Goal: Information Seeking & Learning: Learn about a topic

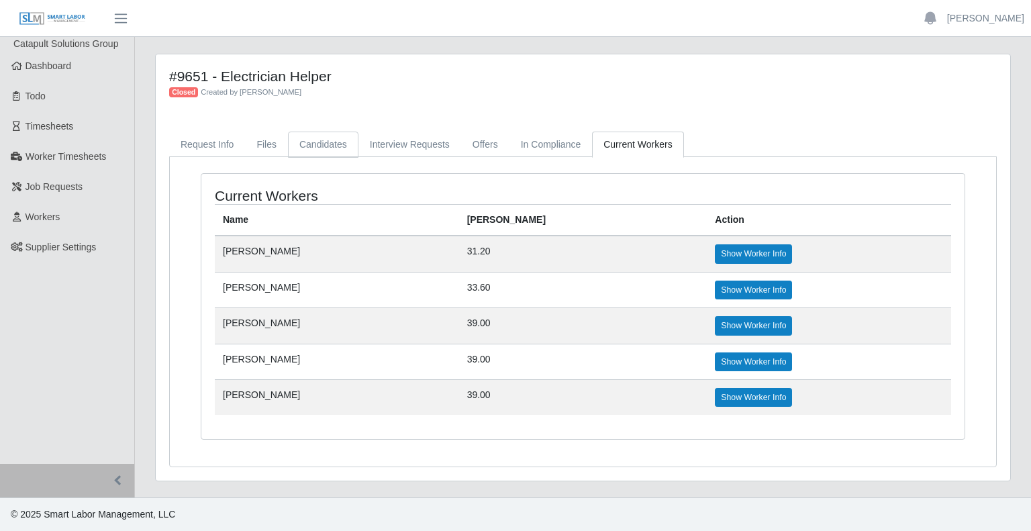
click at [336, 136] on link "Candidates" at bounding box center [323, 145] width 70 height 26
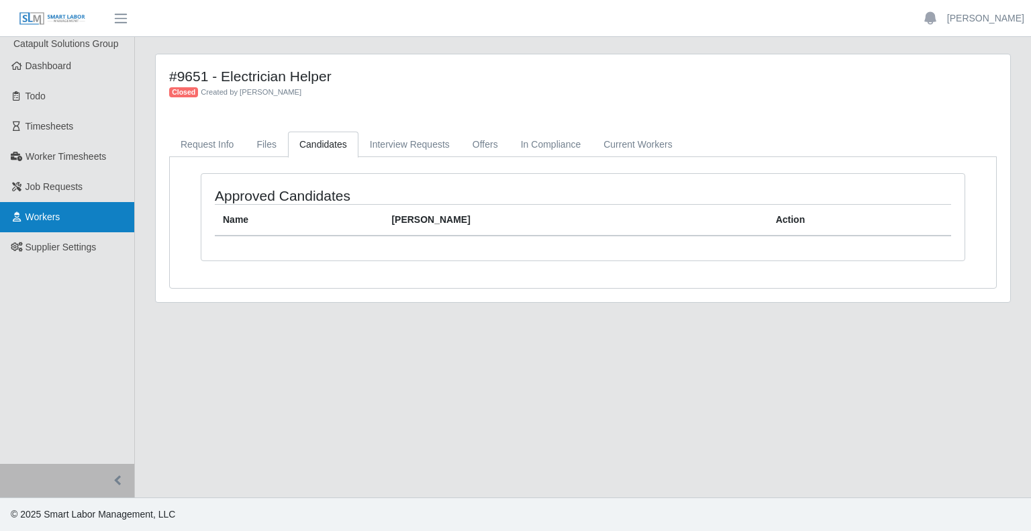
click at [79, 207] on link "Workers" at bounding box center [67, 217] width 134 height 30
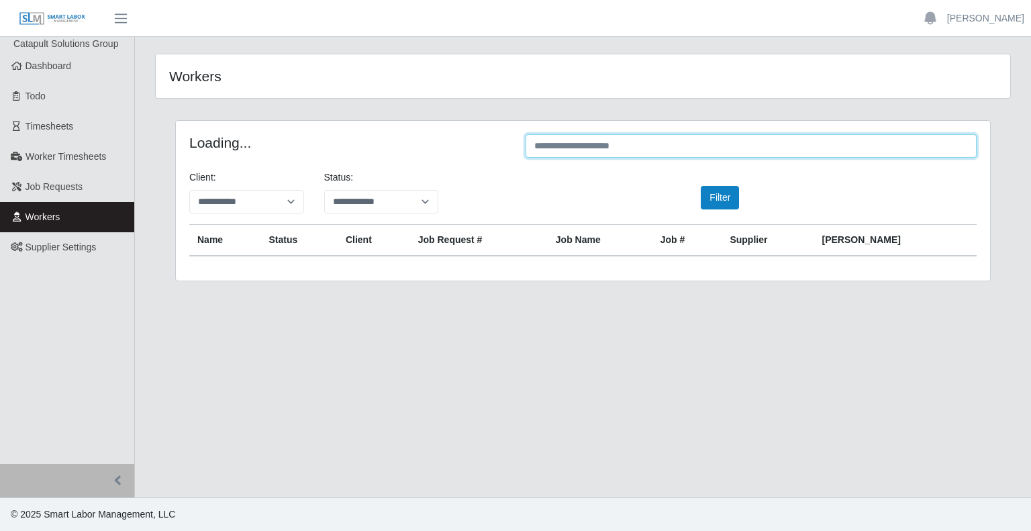
type input "*"
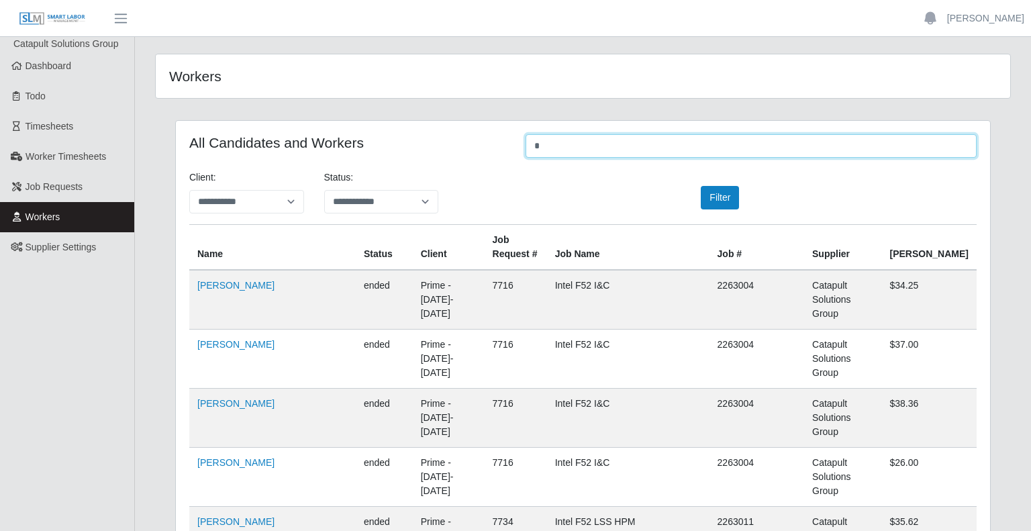
click at [582, 140] on input "*" at bounding box center [750, 145] width 451 height 23
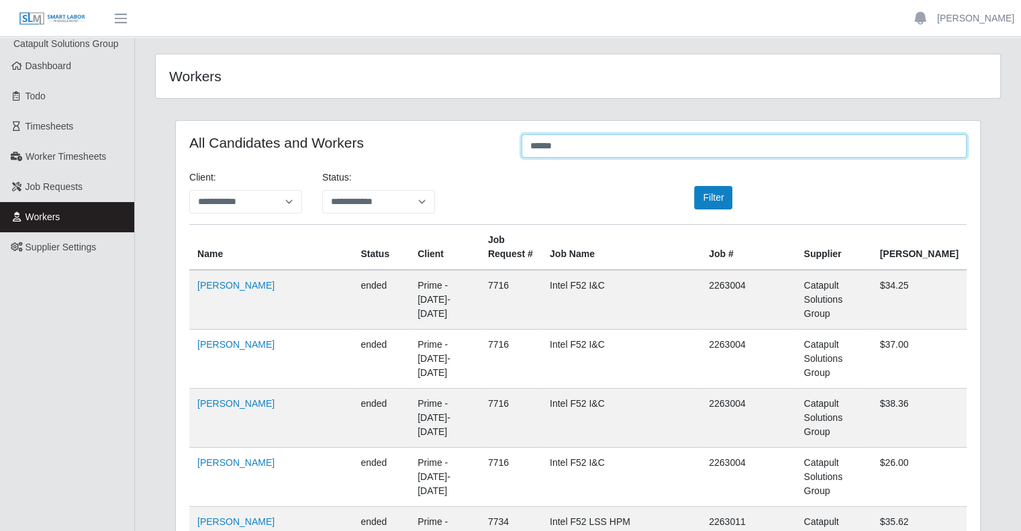
type input "*****"
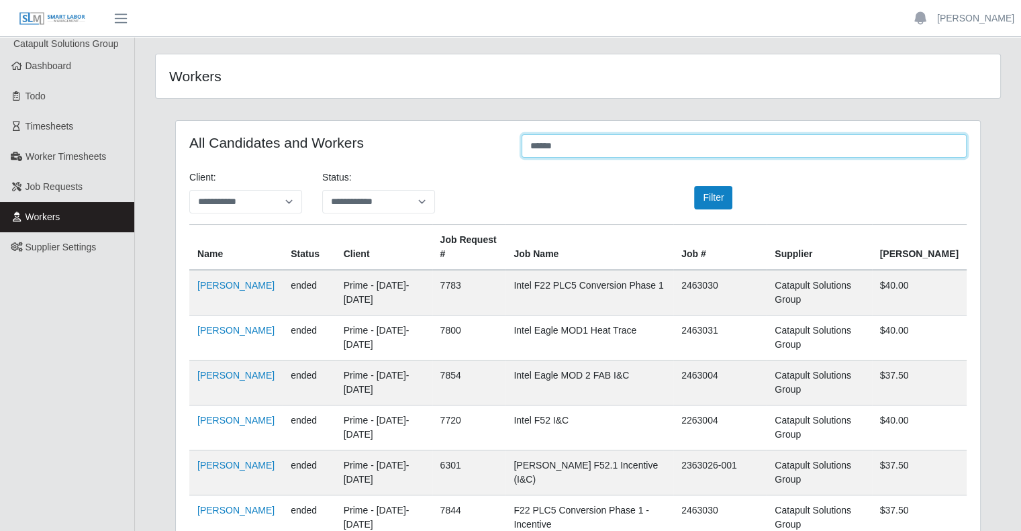
scroll to position [659, 0]
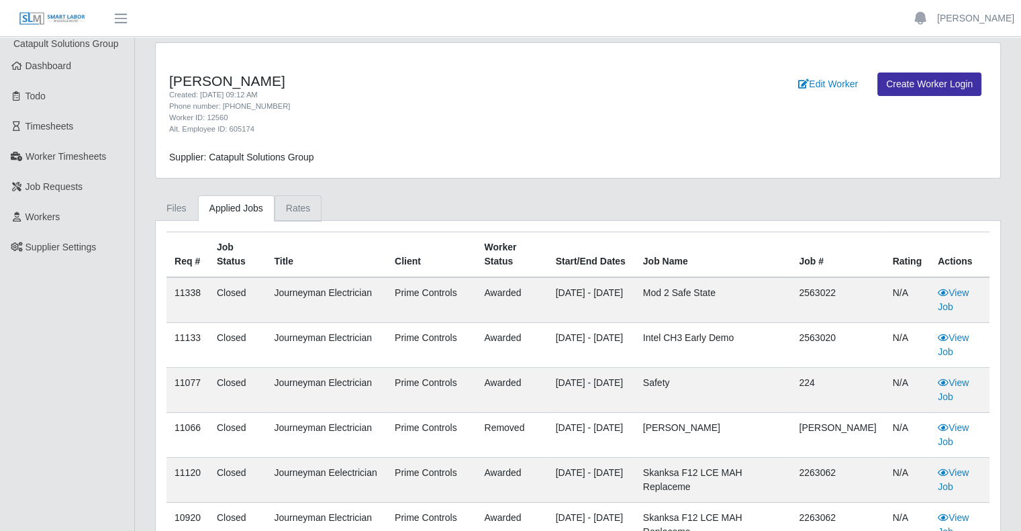
click at [299, 206] on link "Rates" at bounding box center [298, 208] width 48 height 26
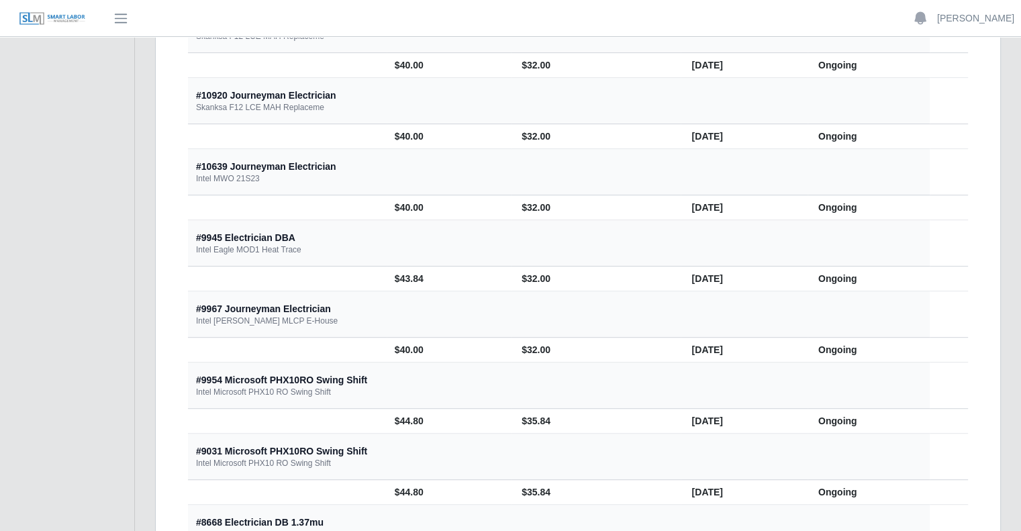
scroll to position [588, 0]
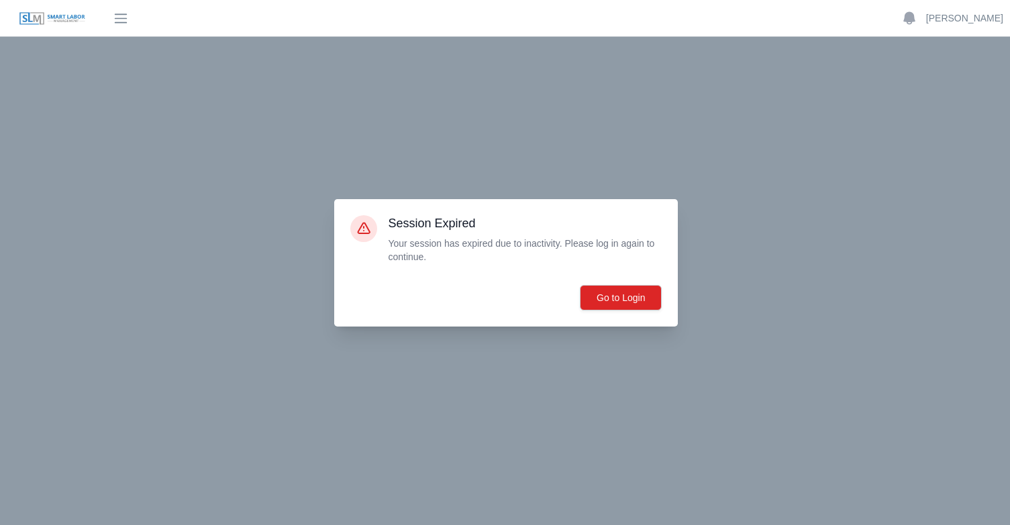
scroll to position [117, 0]
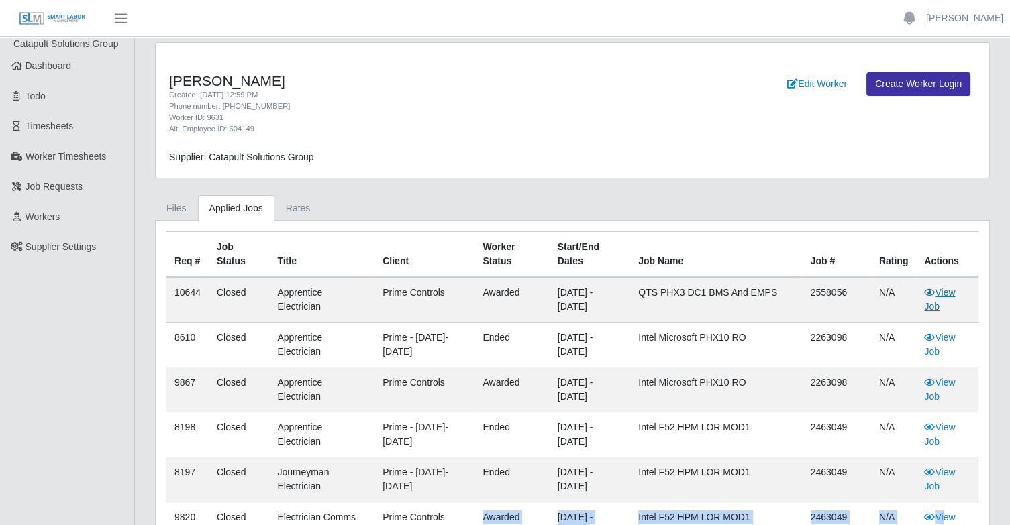
click at [932, 305] on link "View Job" at bounding box center [939, 299] width 31 height 25
click at [286, 202] on link "Rates" at bounding box center [298, 208] width 48 height 26
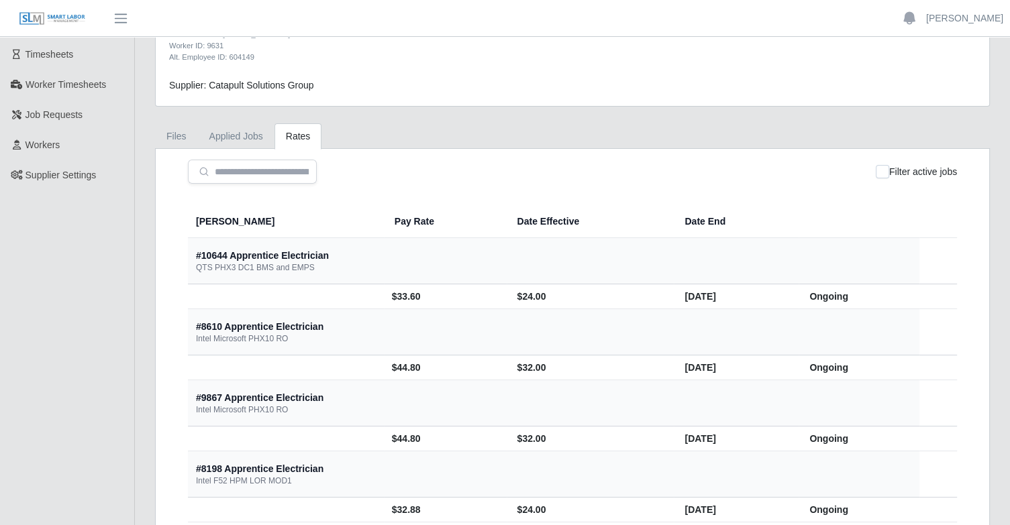
scroll to position [75, 0]
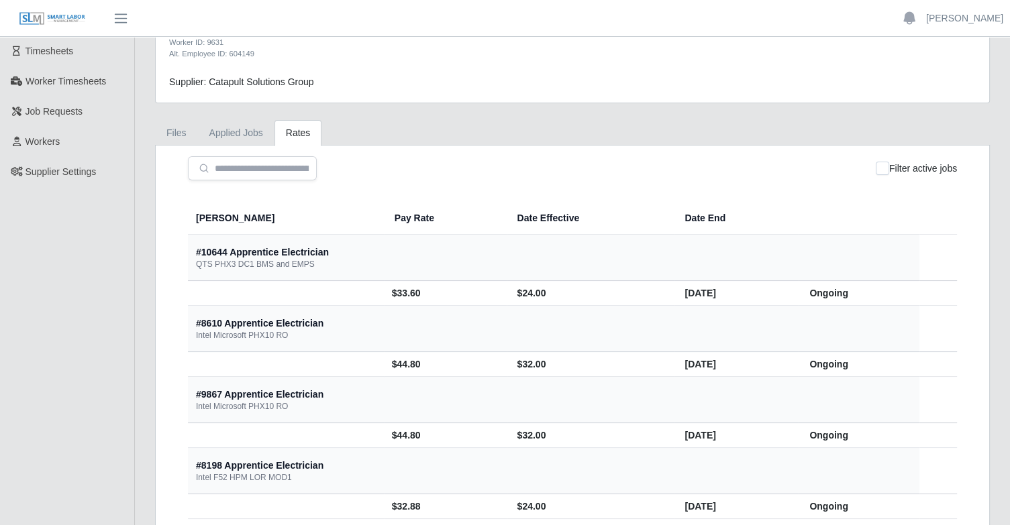
click at [558, 332] on div "#8610 Apprentice Electrician Intel Microsoft PHX10 RO" at bounding box center [552, 329] width 713 height 24
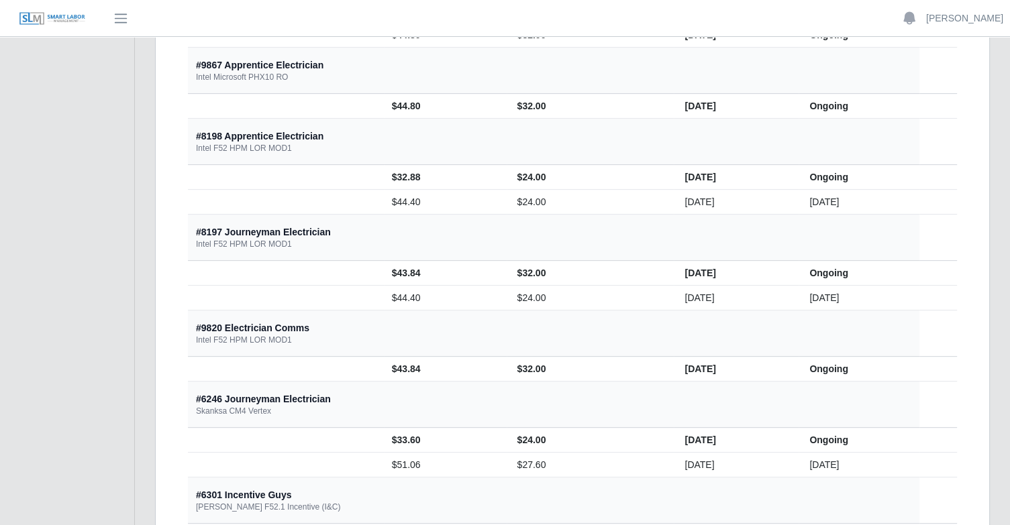
scroll to position [405, 0]
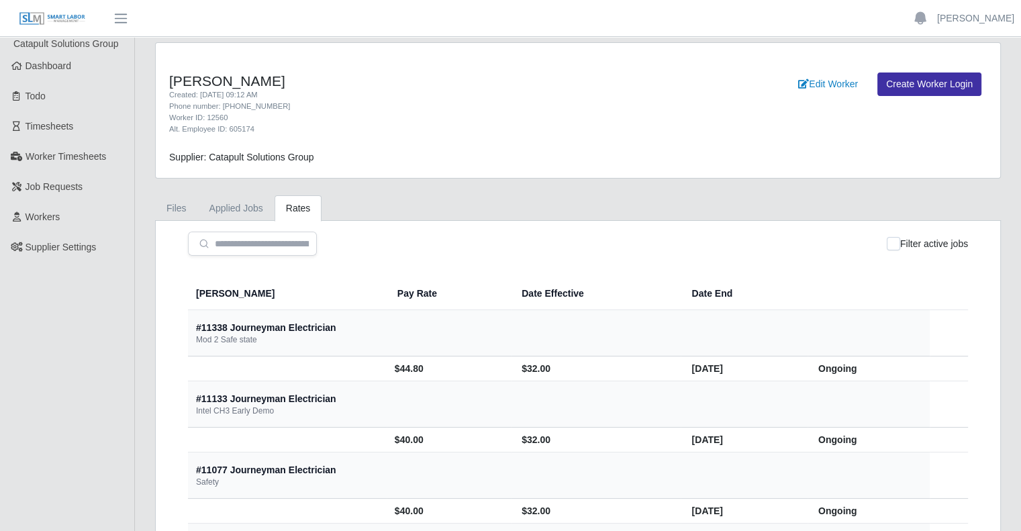
click at [850, 345] on th "#11338 Journeyman Electrician Mod 2 Safe state" at bounding box center [559, 333] width 742 height 46
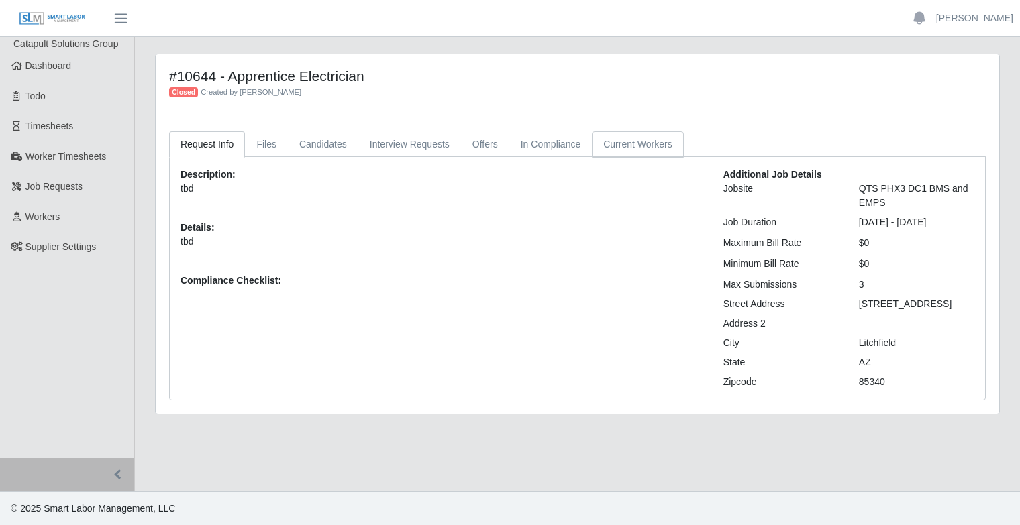
click at [647, 147] on link "Current Workers" at bounding box center [637, 145] width 91 height 26
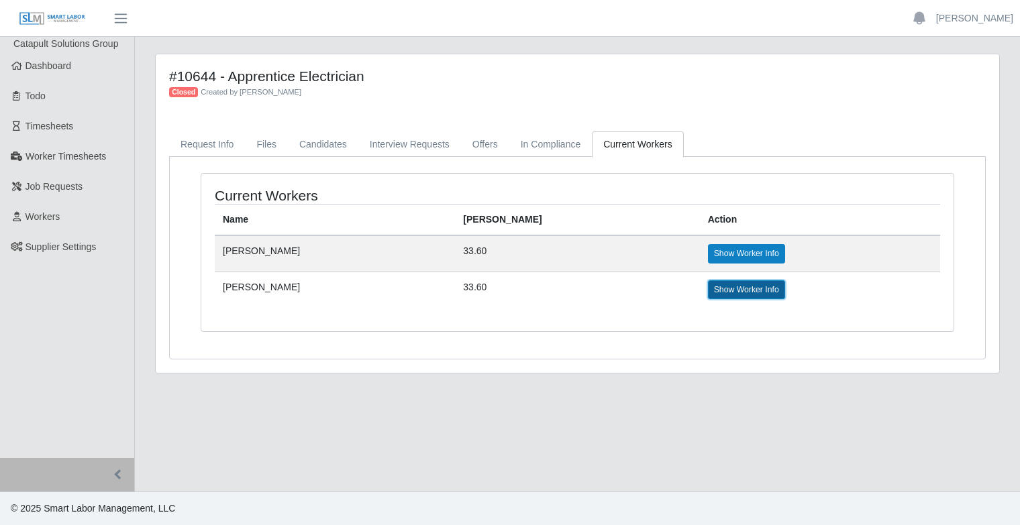
click at [709, 288] on link "Show Worker Info" at bounding box center [746, 290] width 77 height 19
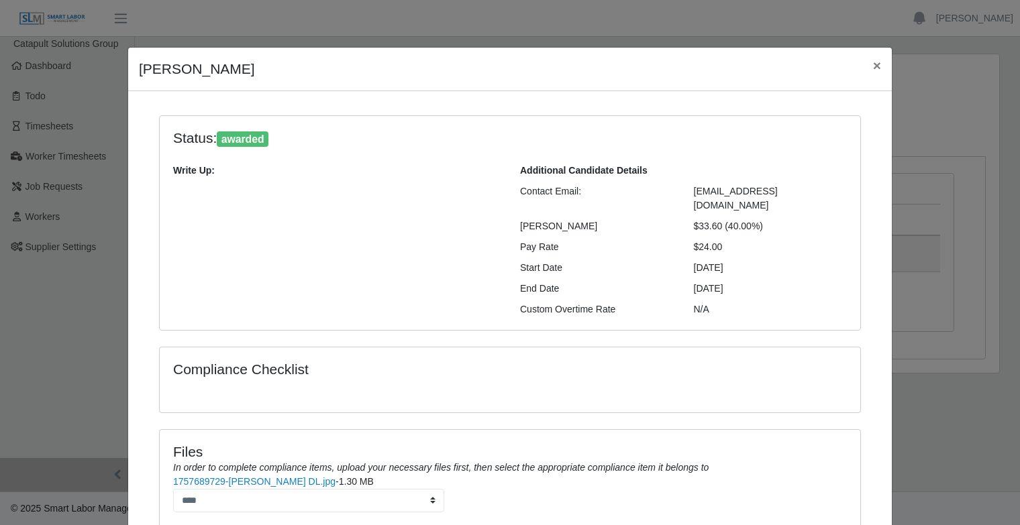
scroll to position [93, 0]
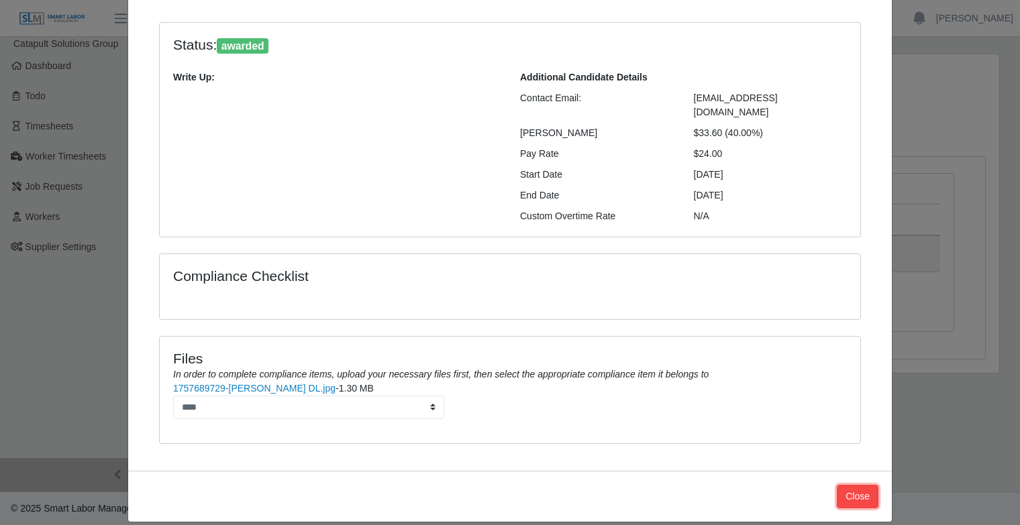
click at [846, 485] on button "Close" at bounding box center [858, 496] width 42 height 23
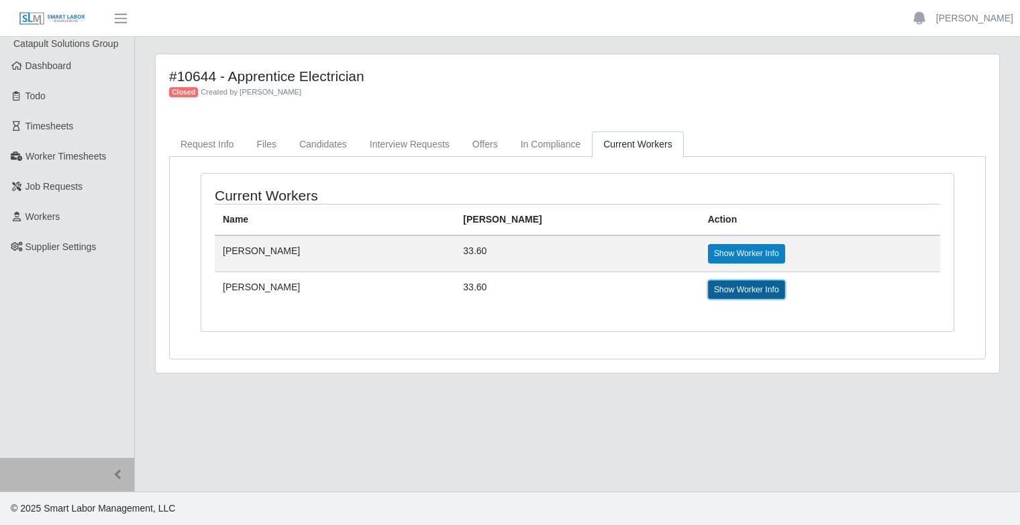
click at [719, 286] on link "Show Worker Info" at bounding box center [746, 290] width 77 height 19
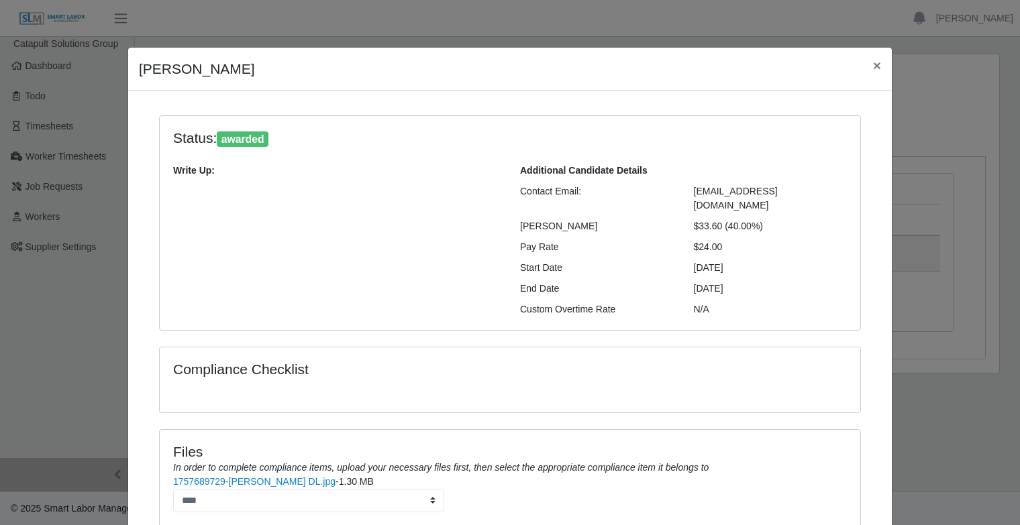
click at [912, 316] on div "Alejandro Guerrero × Status: awarded Write Up: Additional Candidate Details Con…" at bounding box center [510, 262] width 1020 height 525
click at [875, 64] on span "×" at bounding box center [877, 65] width 8 height 15
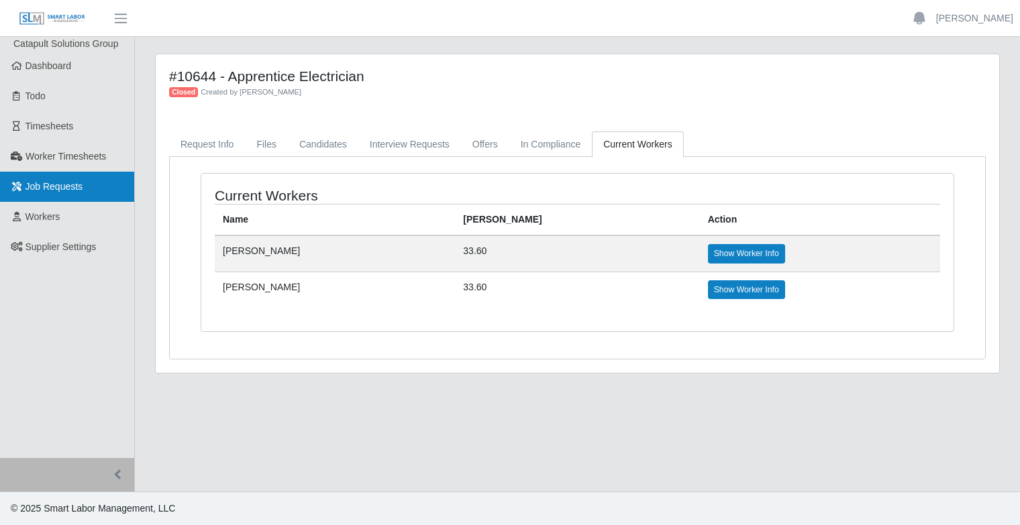
click at [53, 201] on link "Job Requests" at bounding box center [67, 187] width 134 height 30
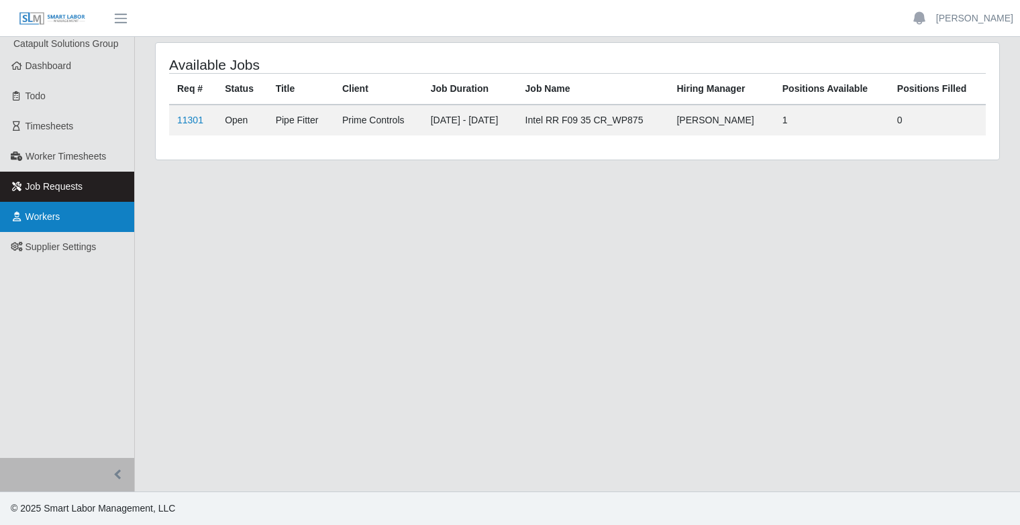
click at [69, 215] on link "Workers" at bounding box center [67, 217] width 134 height 30
